Goal: Transaction & Acquisition: Purchase product/service

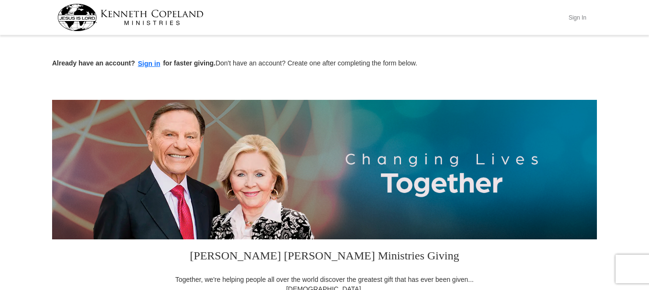
click at [573, 16] on button "Sign In" at bounding box center [577, 17] width 29 height 15
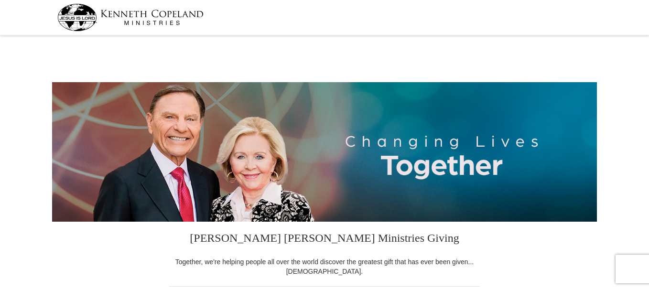
select select "IL"
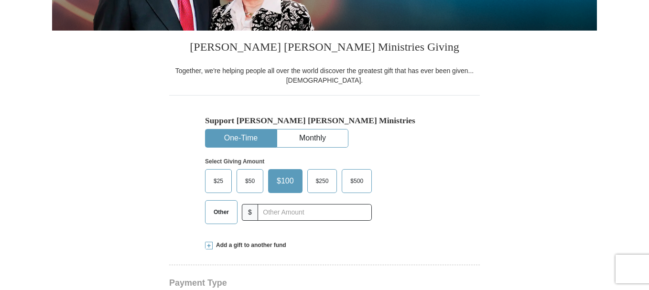
scroll to position [239, 0]
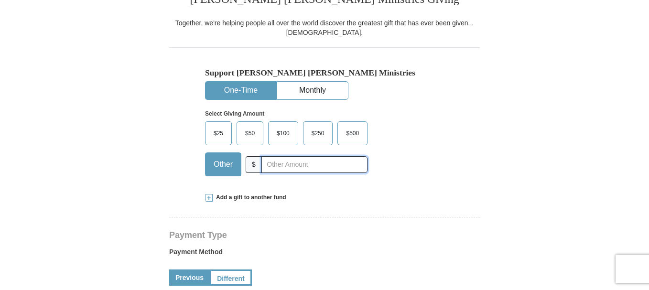
click at [280, 167] on input "text" at bounding box center [314, 164] width 106 height 17
type input "30.00"
click at [438, 182] on div "Select Giving Amount Amount must be a valid number The total gift cannot be les…" at bounding box center [324, 142] width 239 height 84
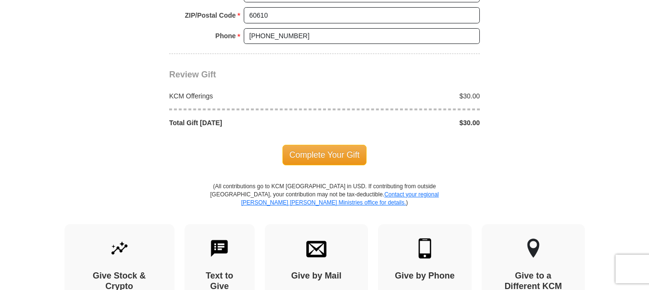
scroll to position [860, 0]
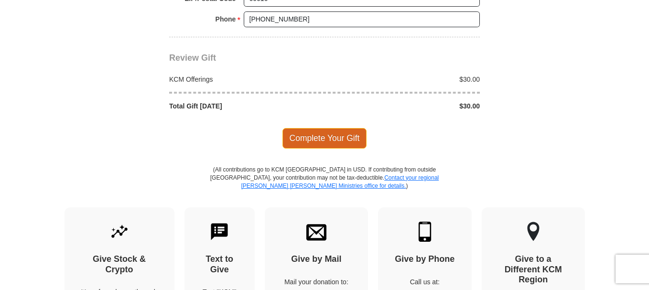
click at [337, 139] on span "Complete Your Gift" at bounding box center [324, 138] width 85 height 20
